Goal: Book appointment/travel/reservation

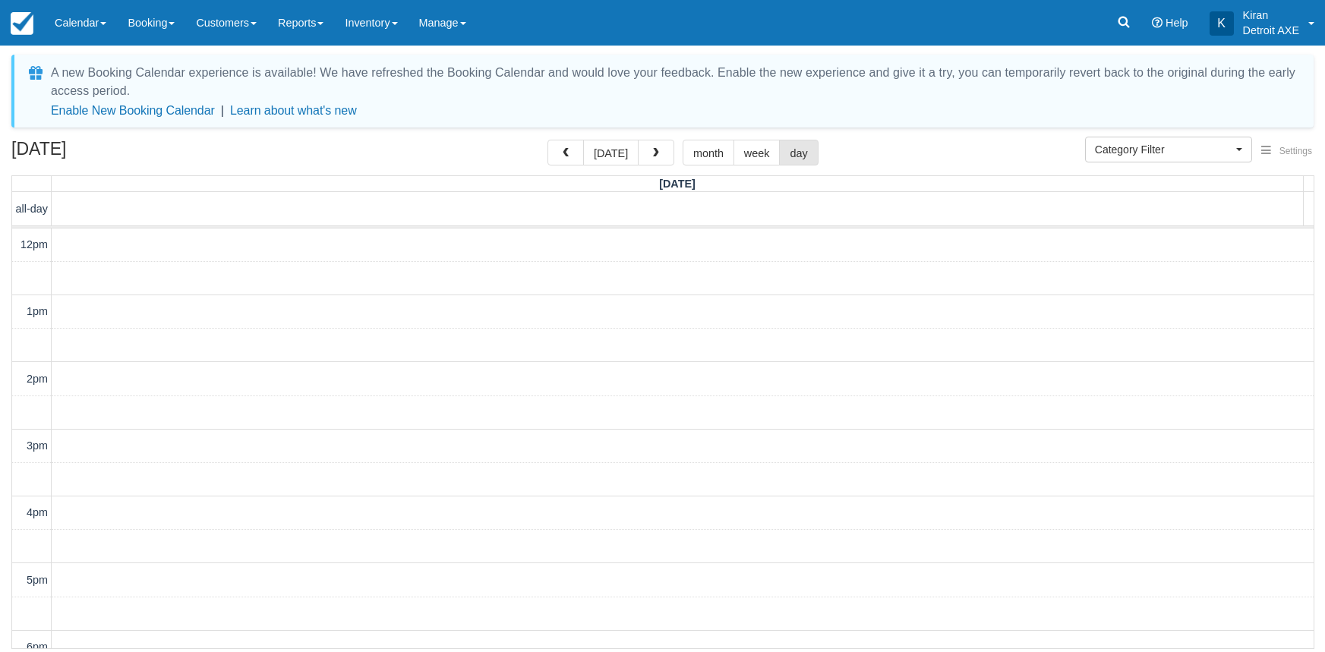
select select
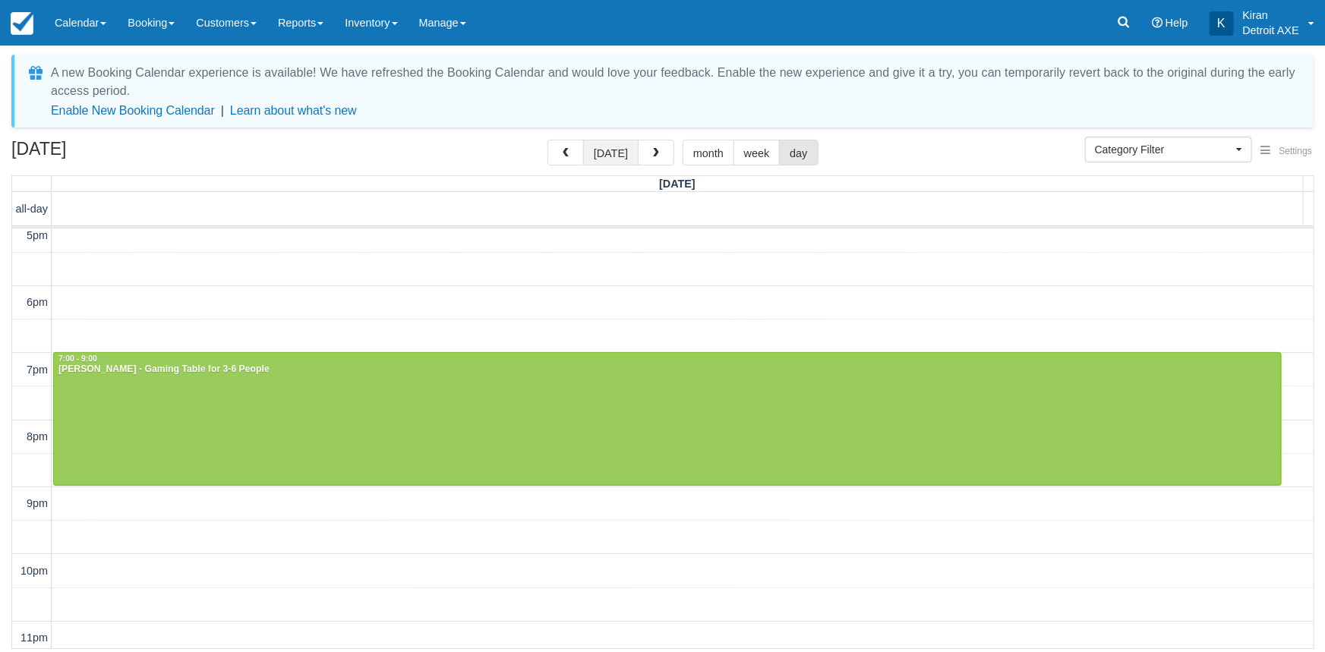
click at [611, 151] on button "today" at bounding box center [610, 153] width 55 height 26
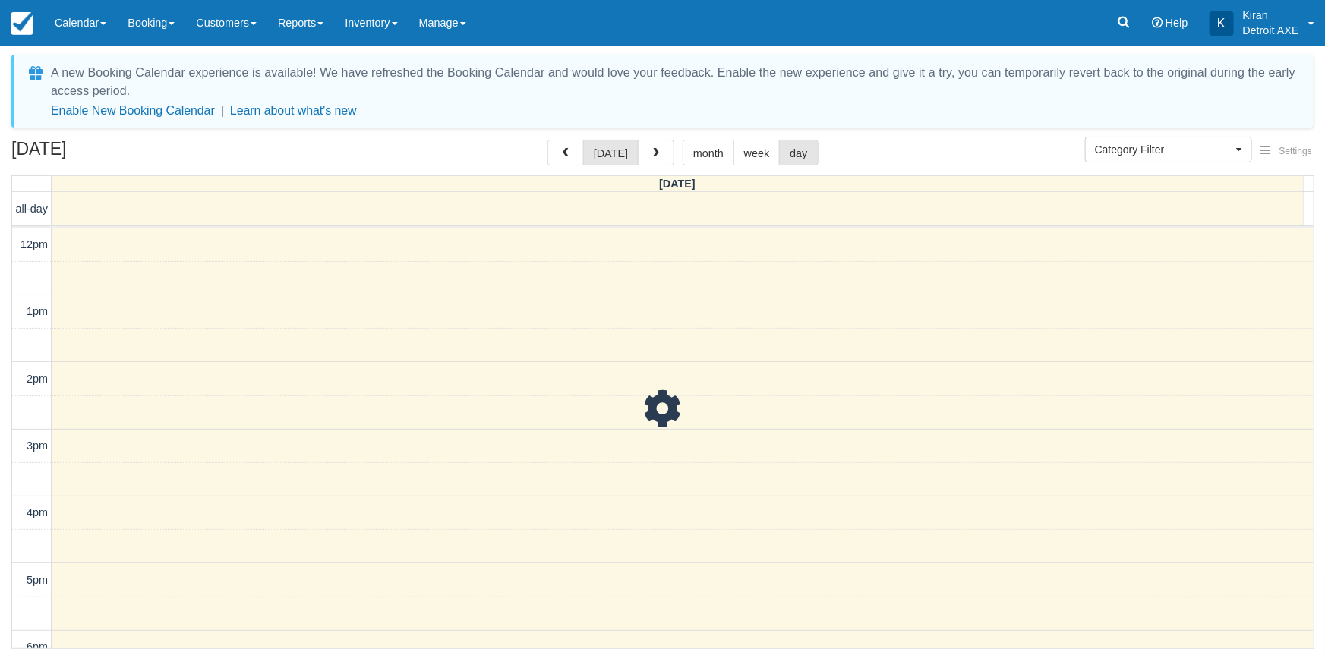
scroll to position [268, 0]
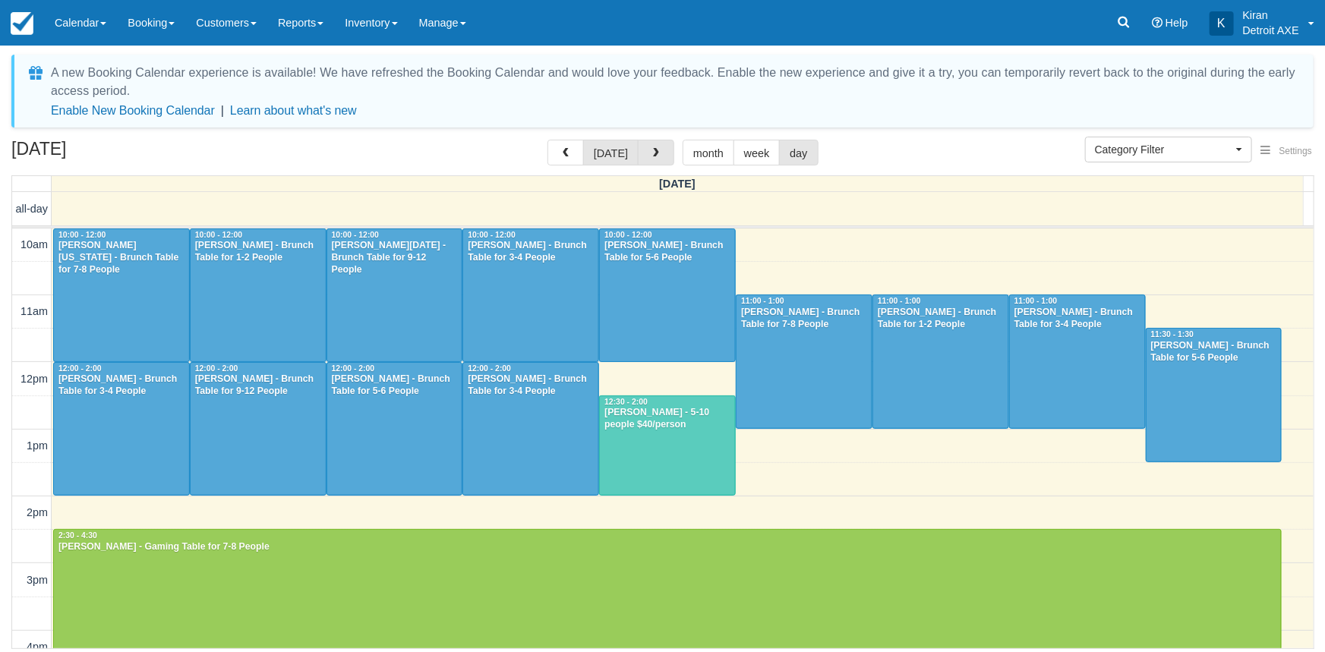
click at [653, 151] on span "button" at bounding box center [656, 153] width 11 height 11
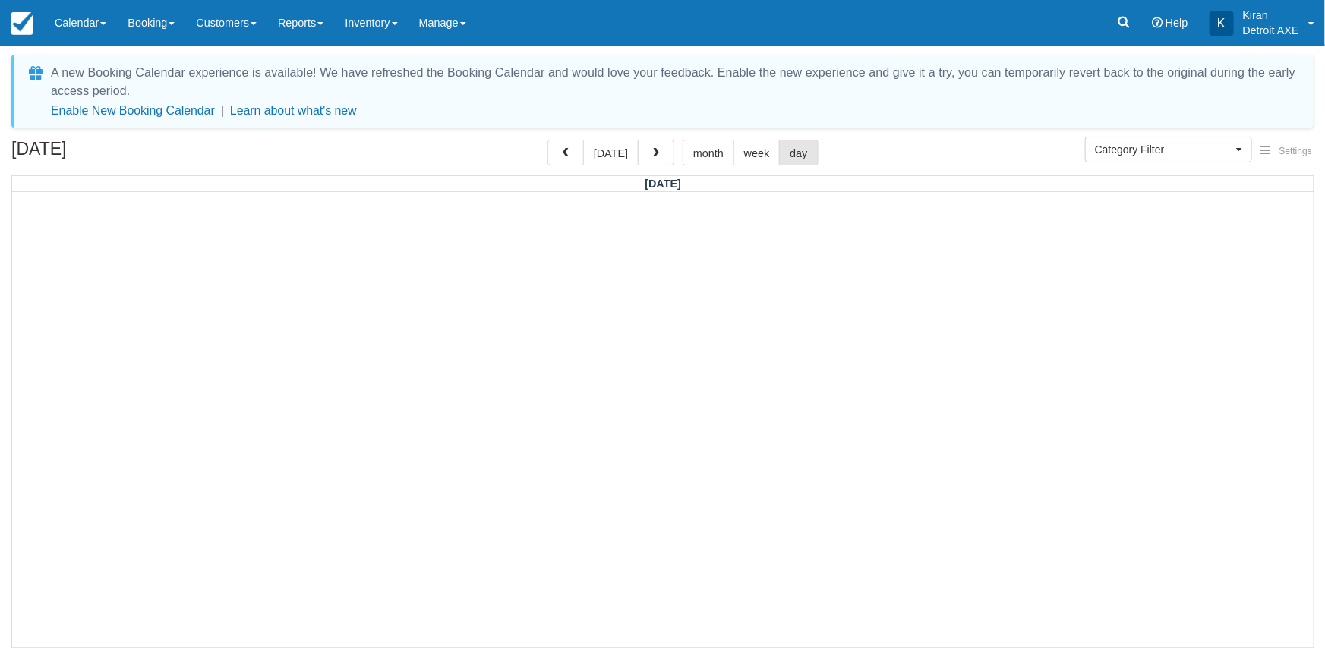
click at [653, 151] on span "button" at bounding box center [656, 153] width 11 height 11
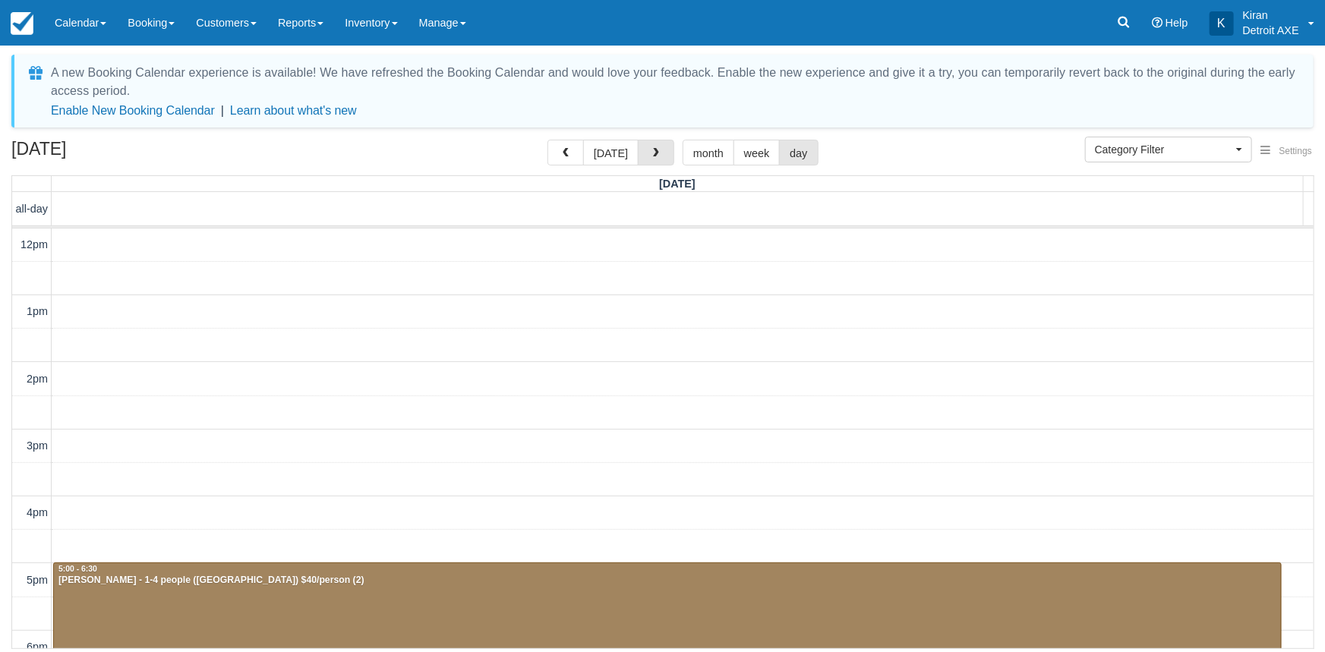
click at [653, 151] on span "button" at bounding box center [656, 153] width 11 height 11
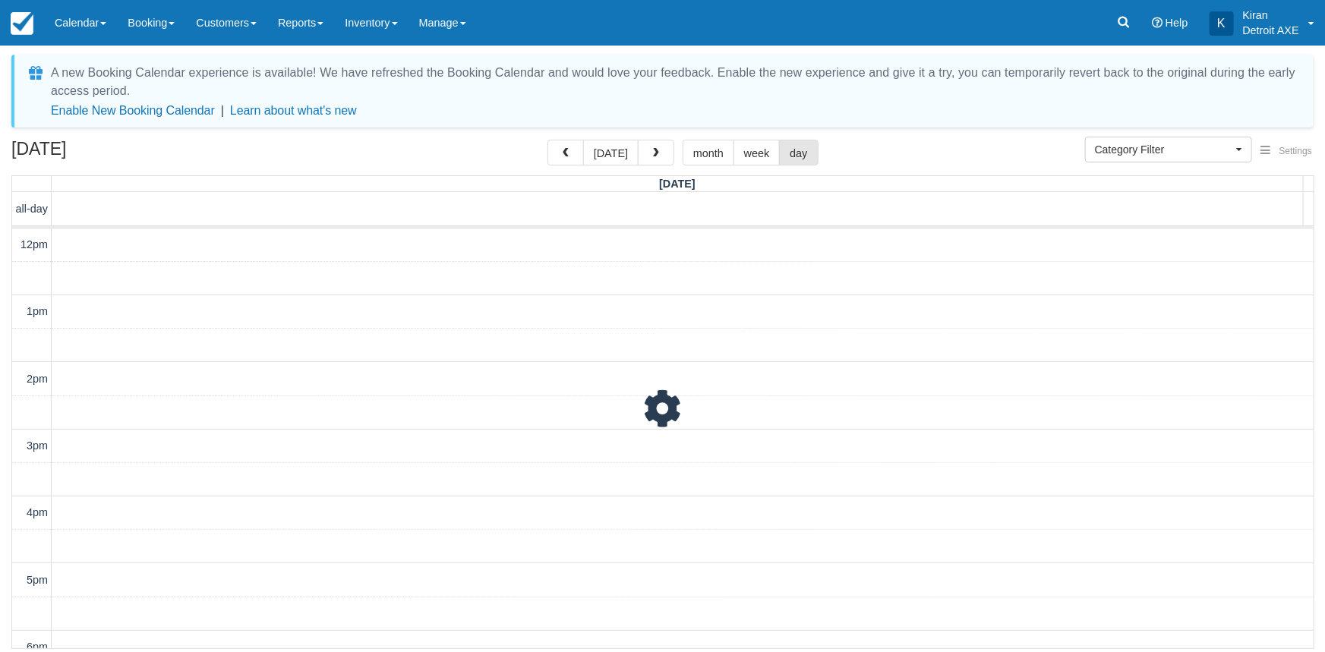
click at [653, 151] on span "button" at bounding box center [656, 153] width 11 height 11
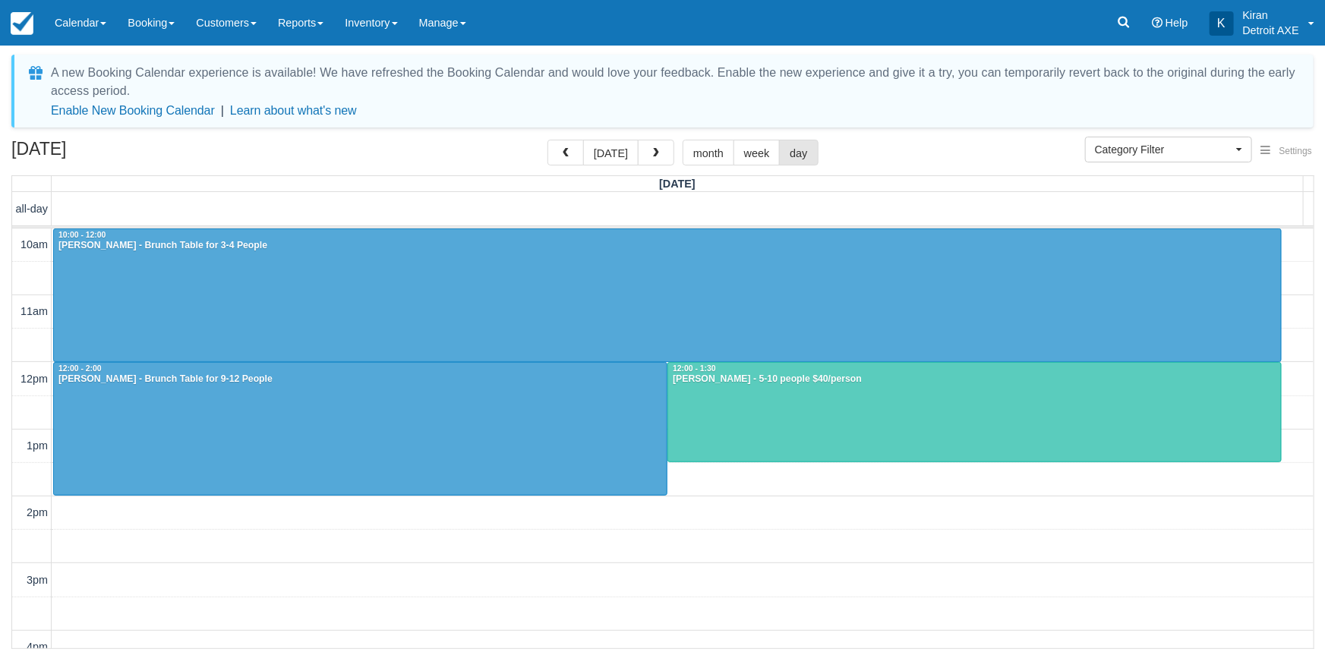
scroll to position [349, 0]
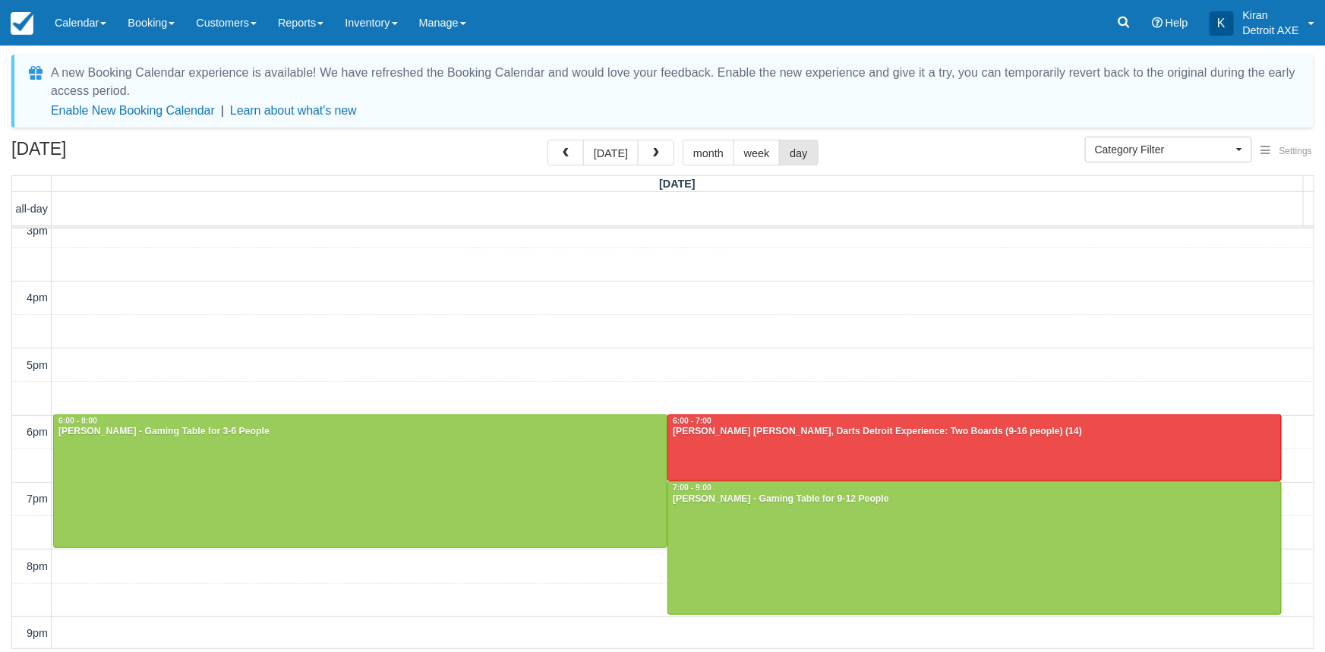
click at [653, 151] on span "button" at bounding box center [656, 153] width 11 height 11
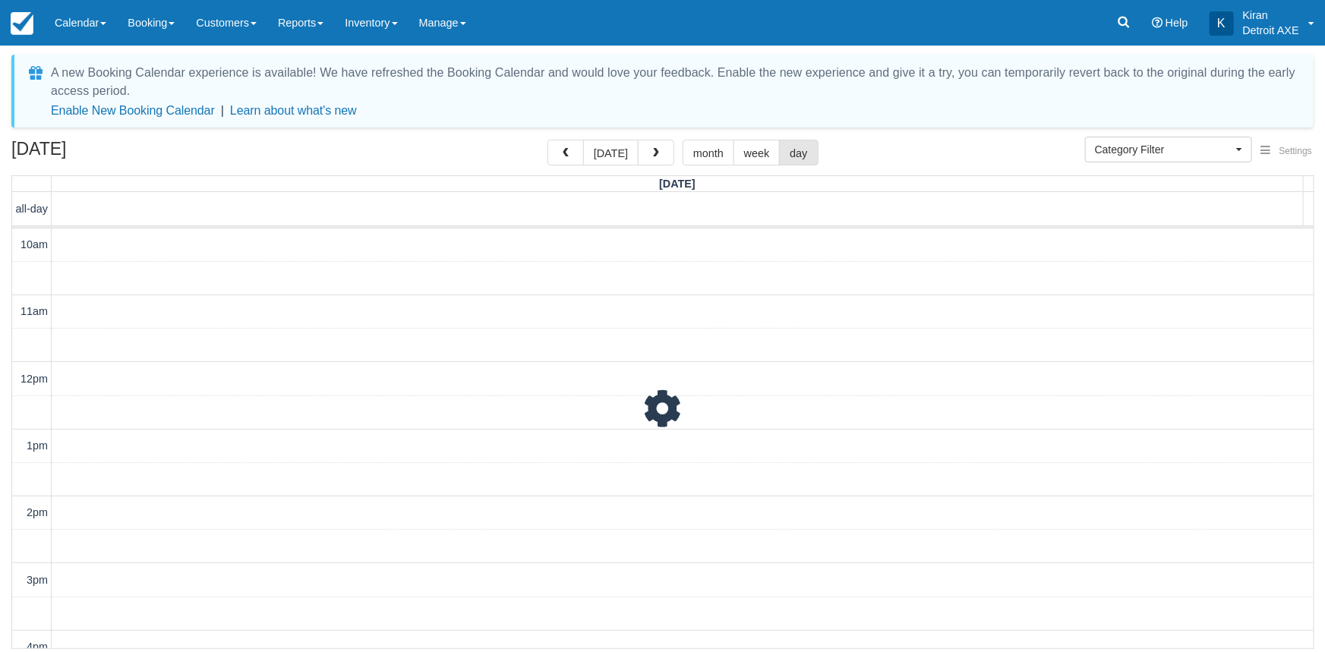
scroll to position [402, 0]
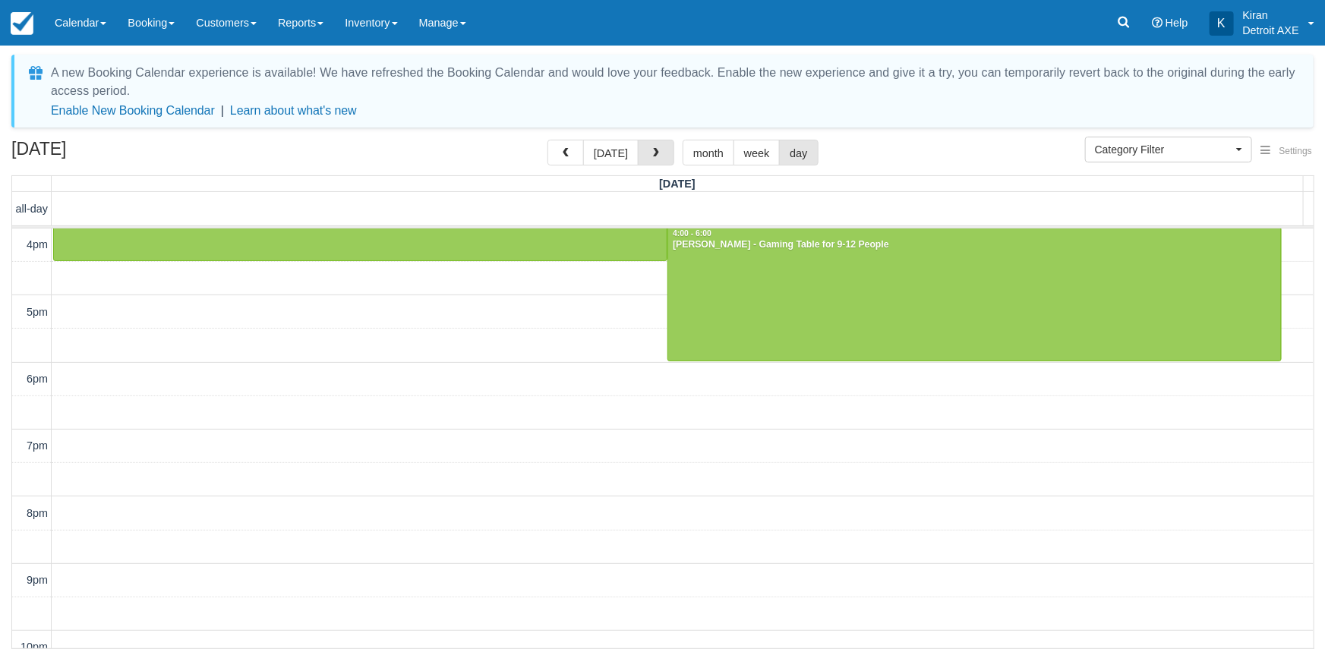
click at [653, 151] on span "button" at bounding box center [656, 153] width 11 height 11
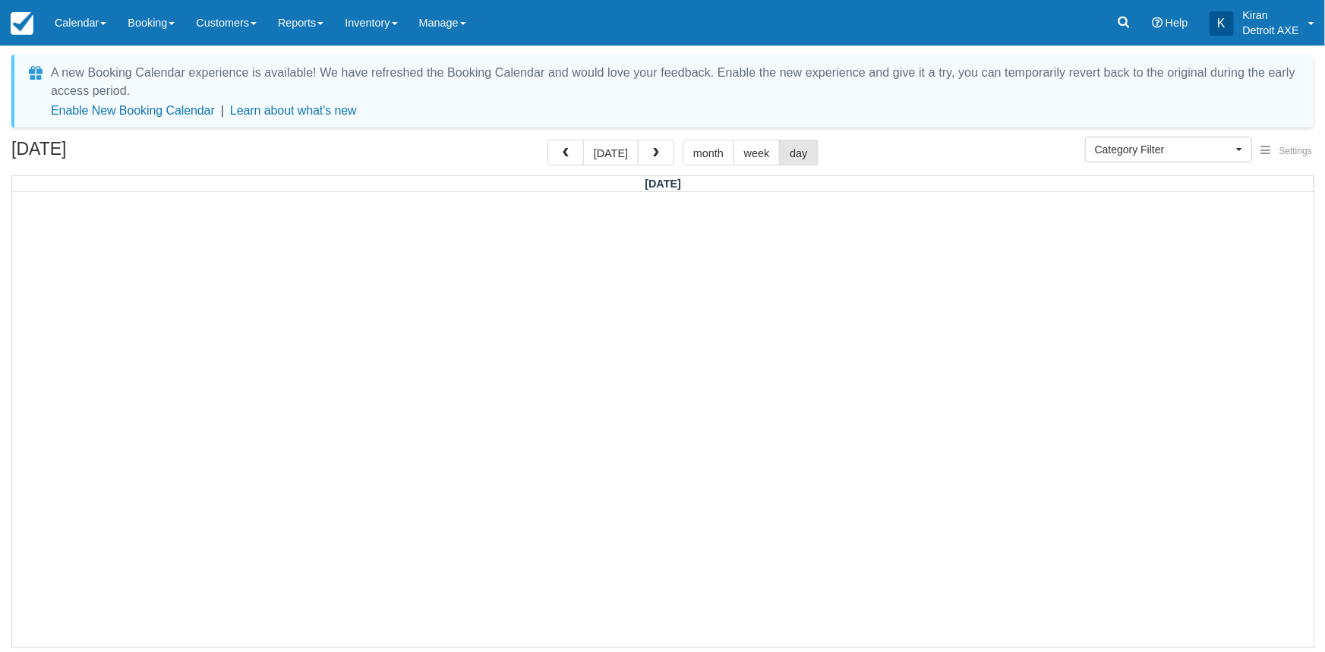
click at [653, 151] on span "button" at bounding box center [656, 153] width 11 height 11
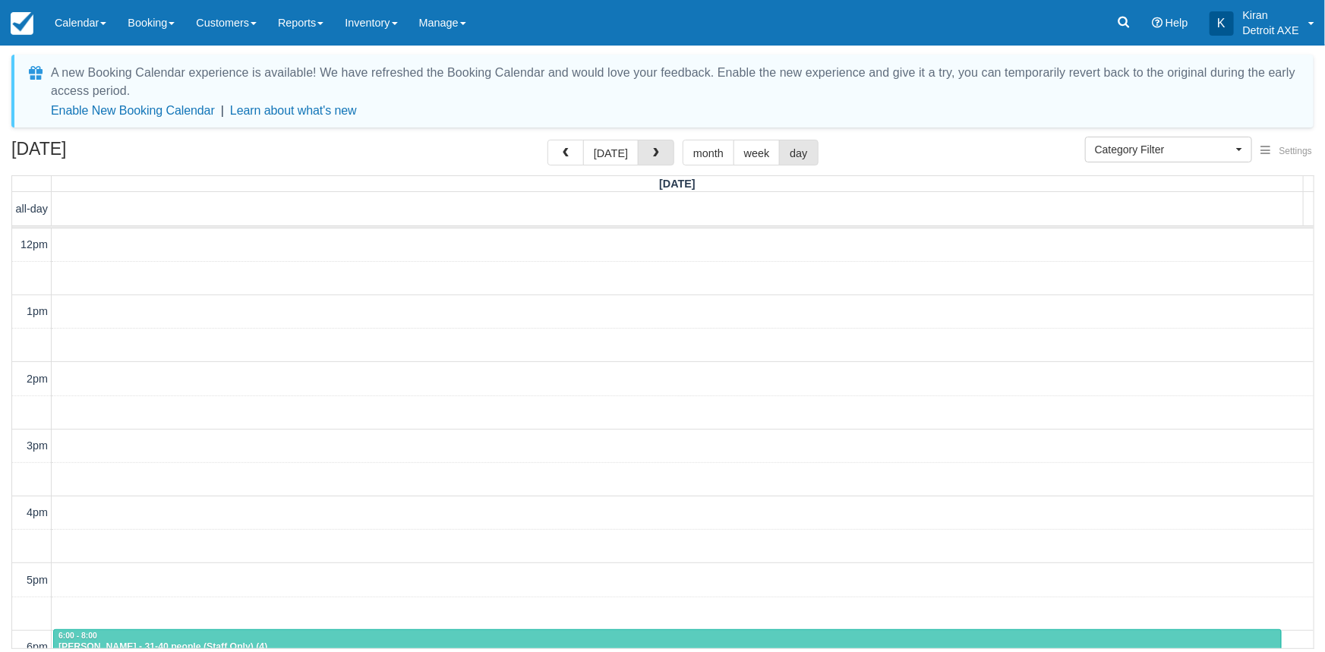
click at [653, 151] on span "button" at bounding box center [656, 153] width 11 height 11
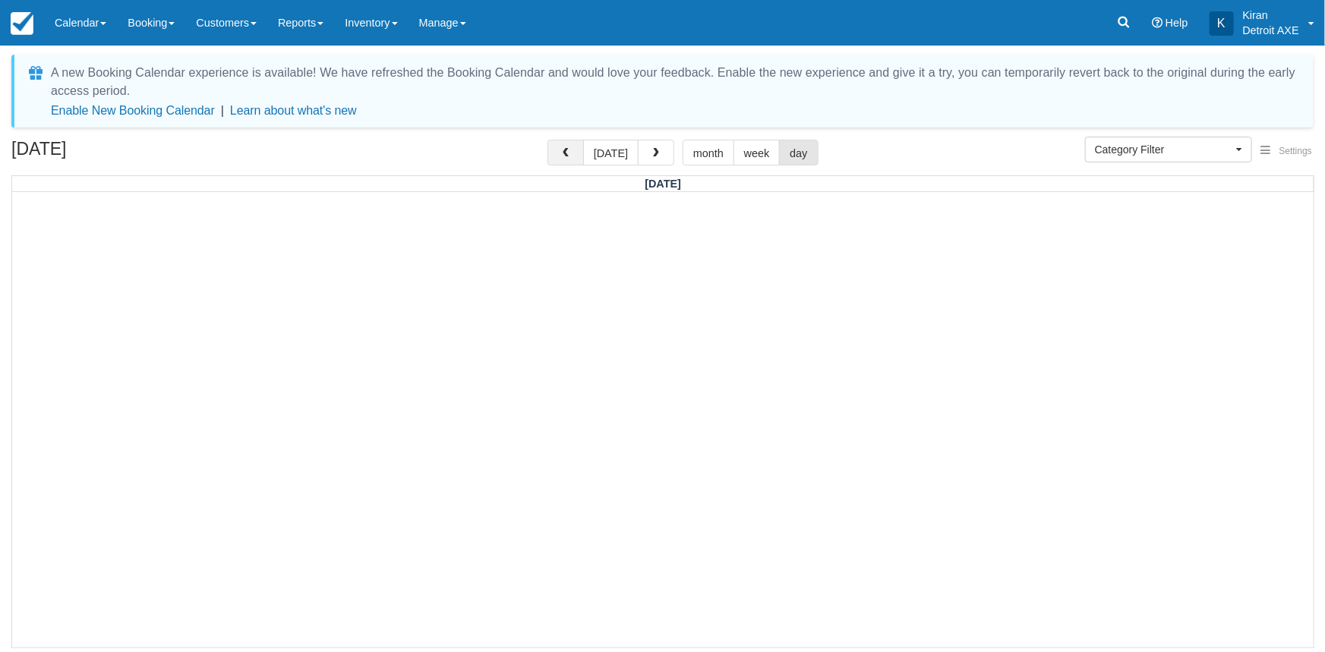
click at [571, 151] on span "button" at bounding box center [565, 153] width 11 height 11
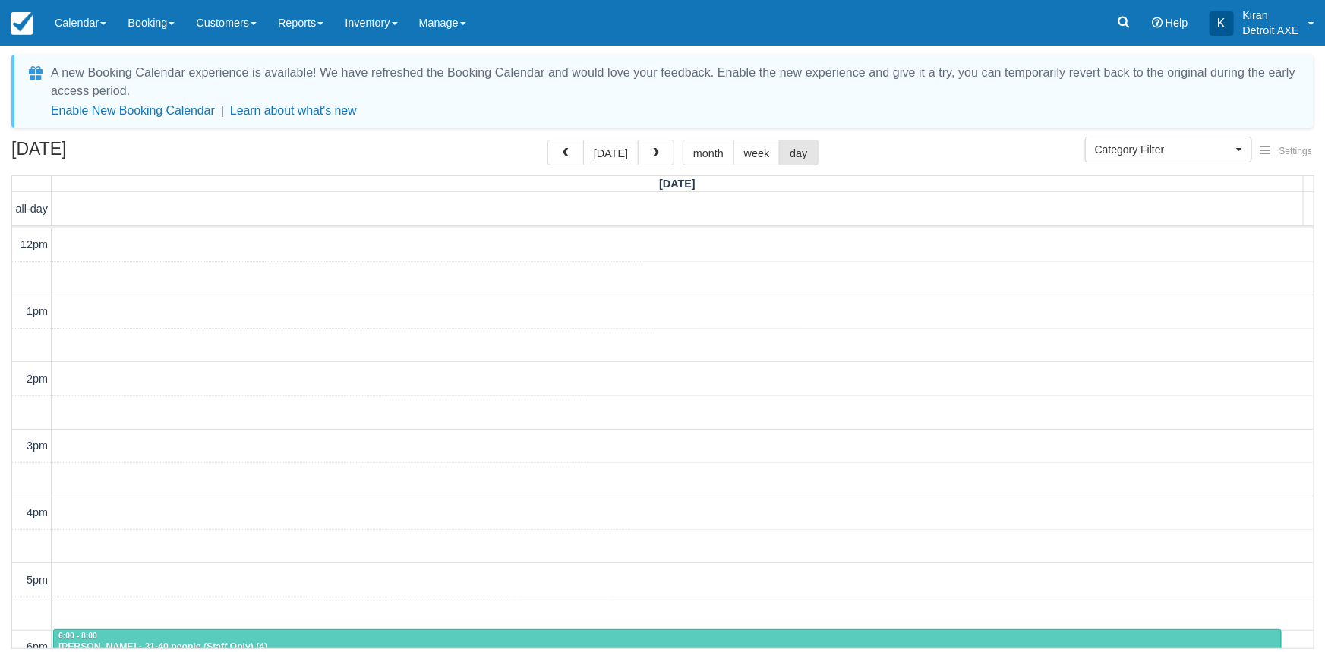
scroll to position [349, 0]
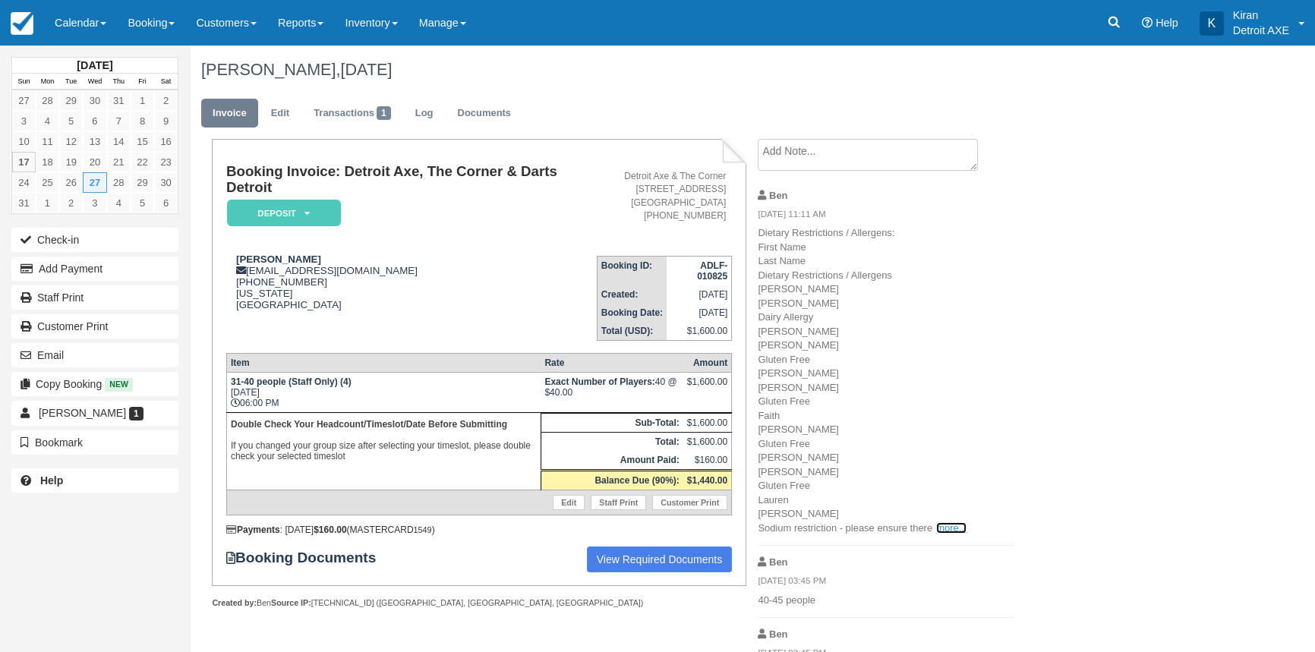
click at [948, 528] on link "more..." at bounding box center [951, 527] width 30 height 11
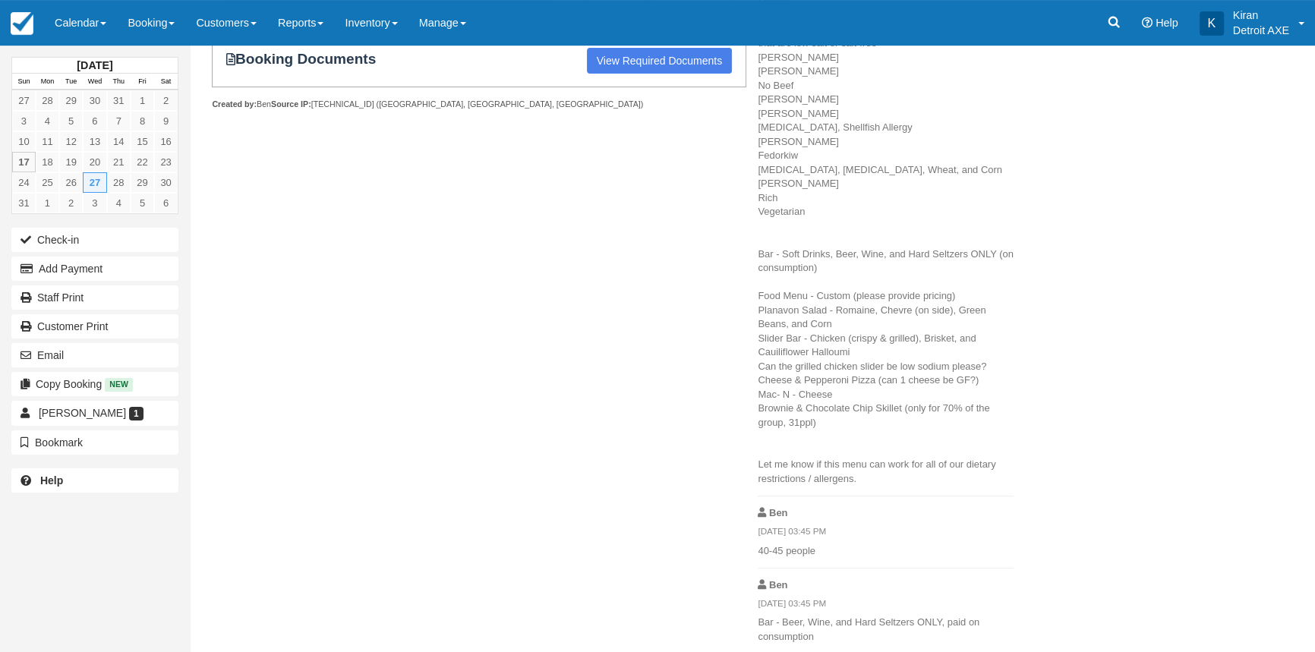
scroll to position [500, 0]
